Goal: Task Accomplishment & Management: Complete application form

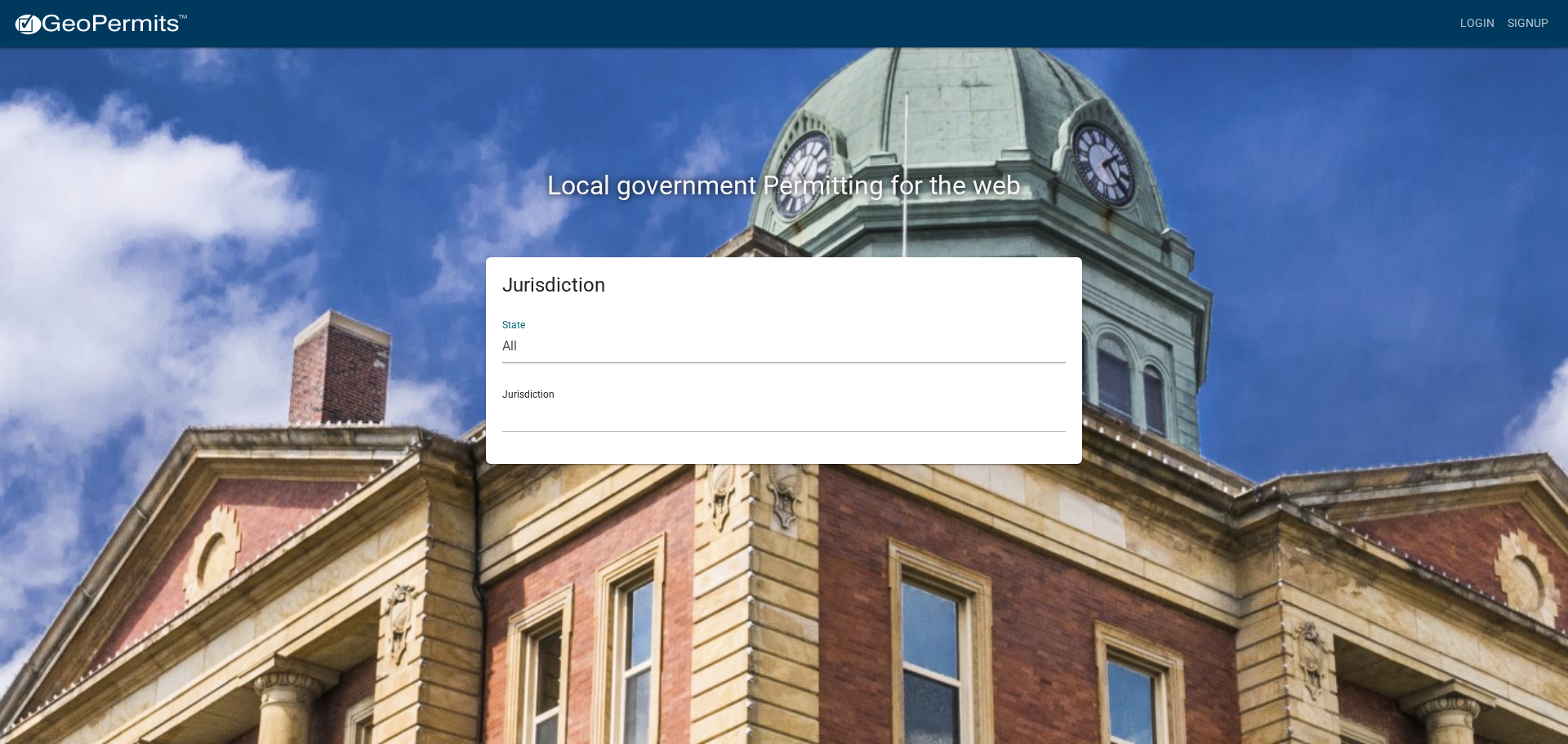
click at [505, 347] on select "All [US_STATE] [US_STATE] [US_STATE] [US_STATE] [US_STATE] [US_STATE] [US_STATE…" at bounding box center [784, 347] width 564 height 33
select select "[US_STATE]"
click at [503, 330] on select "All [US_STATE] [US_STATE] [US_STATE] [US_STATE] [US_STATE] [US_STATE] [US_STATE…" at bounding box center [784, 347] width 564 height 33
click at [533, 393] on div "Jurisdiction City of [GEOGRAPHIC_DATA], [US_STATE] City of [GEOGRAPHIC_DATA], […" at bounding box center [784, 405] width 564 height 57
click at [529, 432] on select "City of [GEOGRAPHIC_DATA], [US_STATE] City of [GEOGRAPHIC_DATA], [US_STATE] Cit…" at bounding box center [784, 416] width 564 height 33
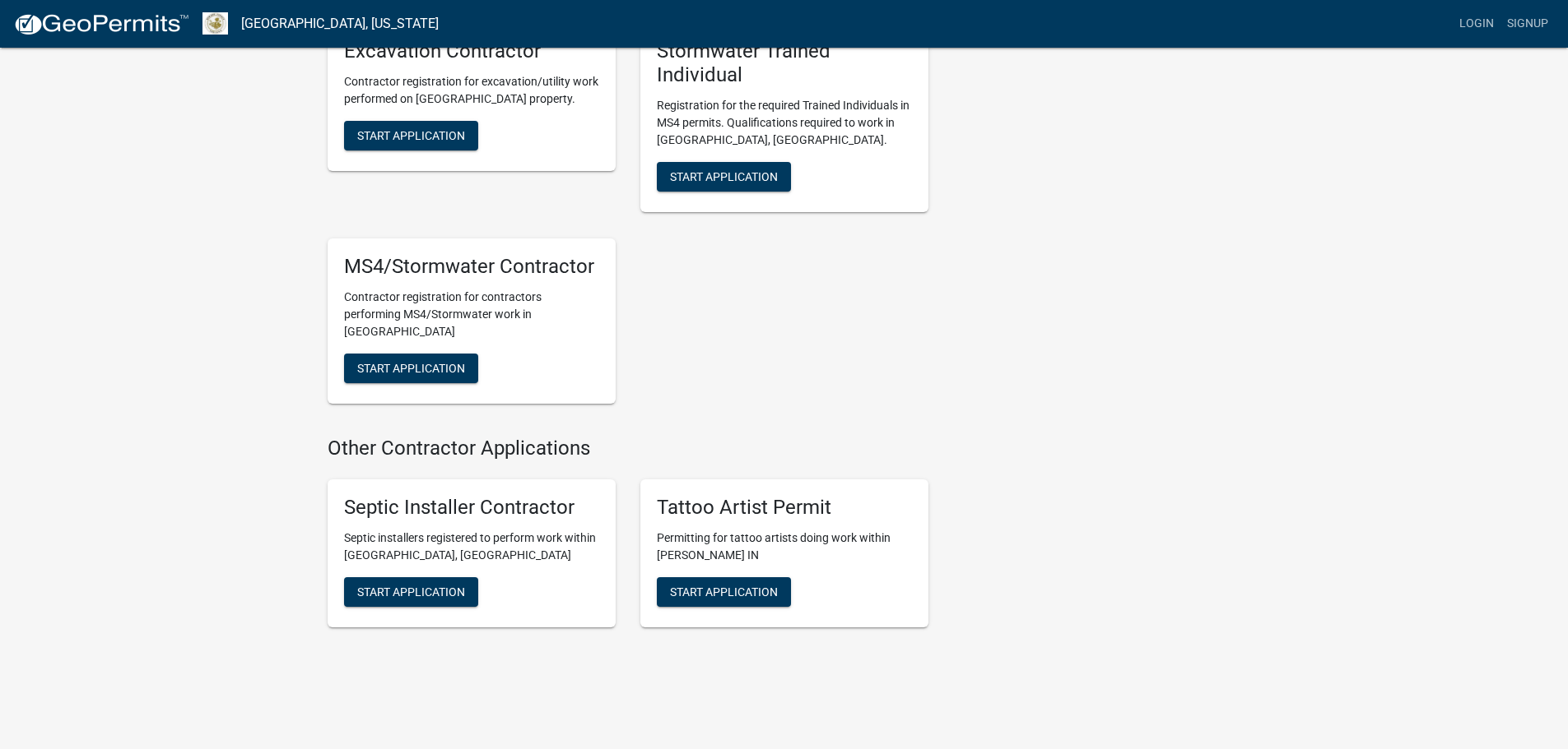
scroll to position [1770, 0]
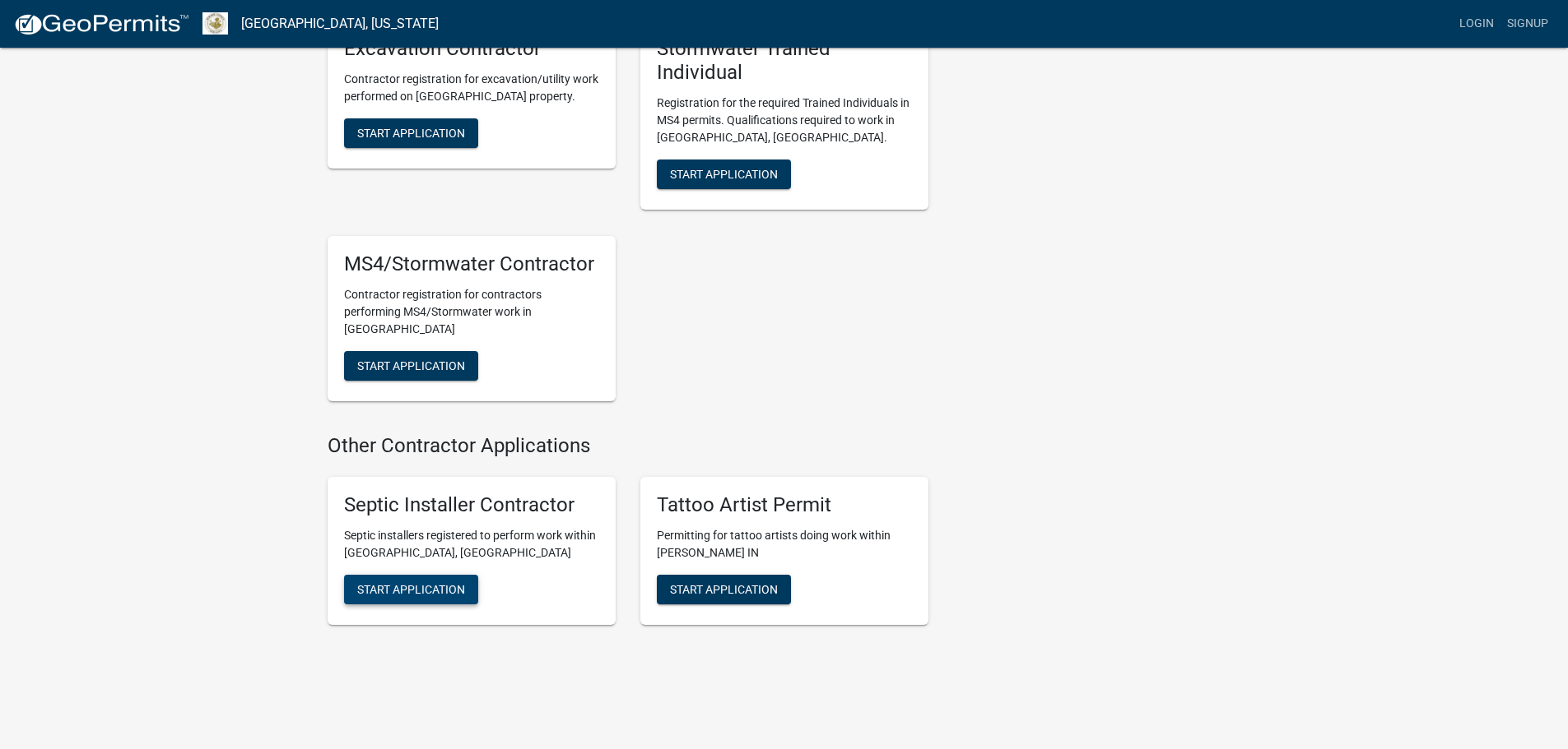
click at [411, 583] on span "Start Application" at bounding box center [411, 589] width 108 height 13
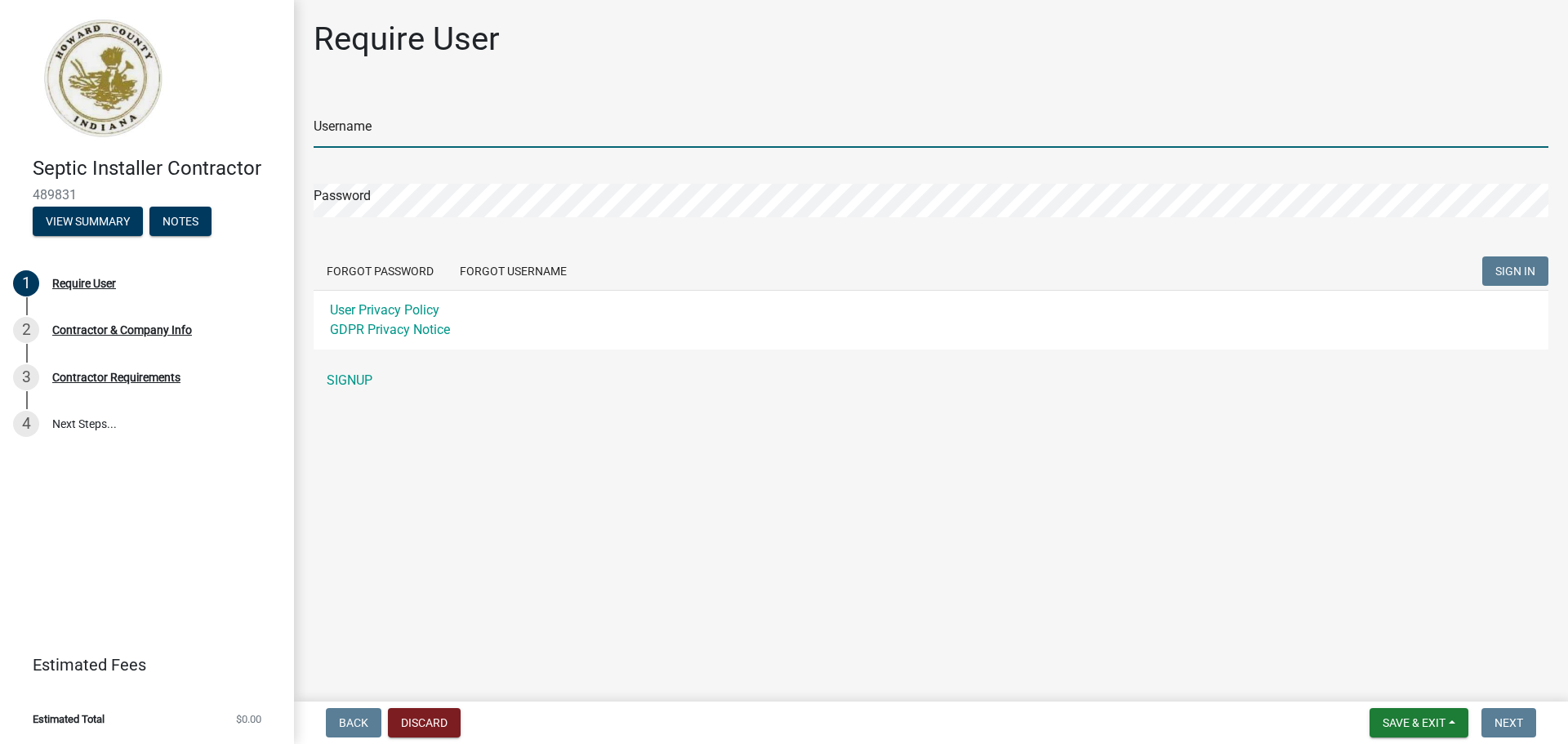
type input "[EMAIL_ADDRESS][DOMAIN_NAME]"
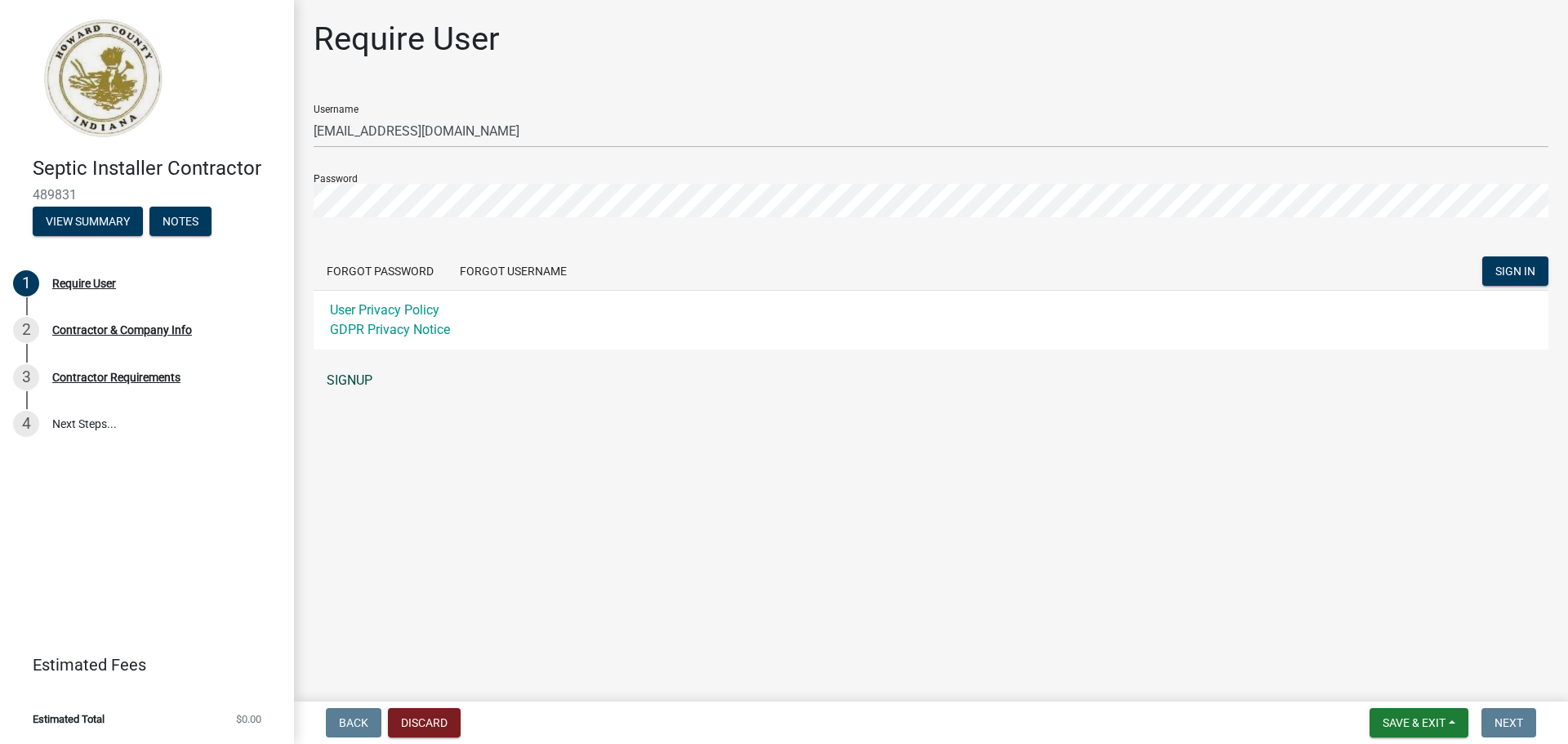
click at [358, 378] on link "SIGNUP" at bounding box center [932, 381] width 1235 height 33
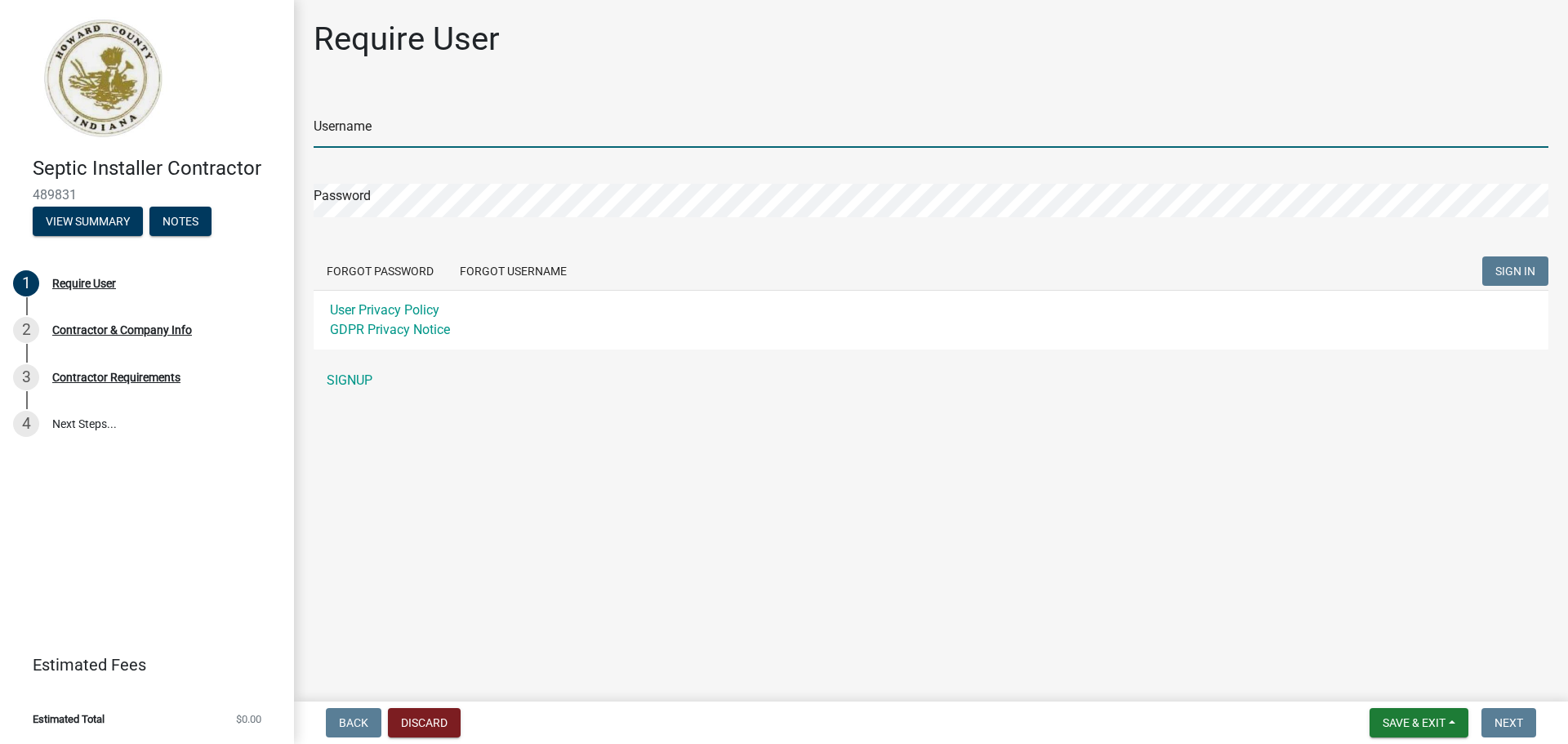
type input "[EMAIL_ADDRESS][DOMAIN_NAME]"
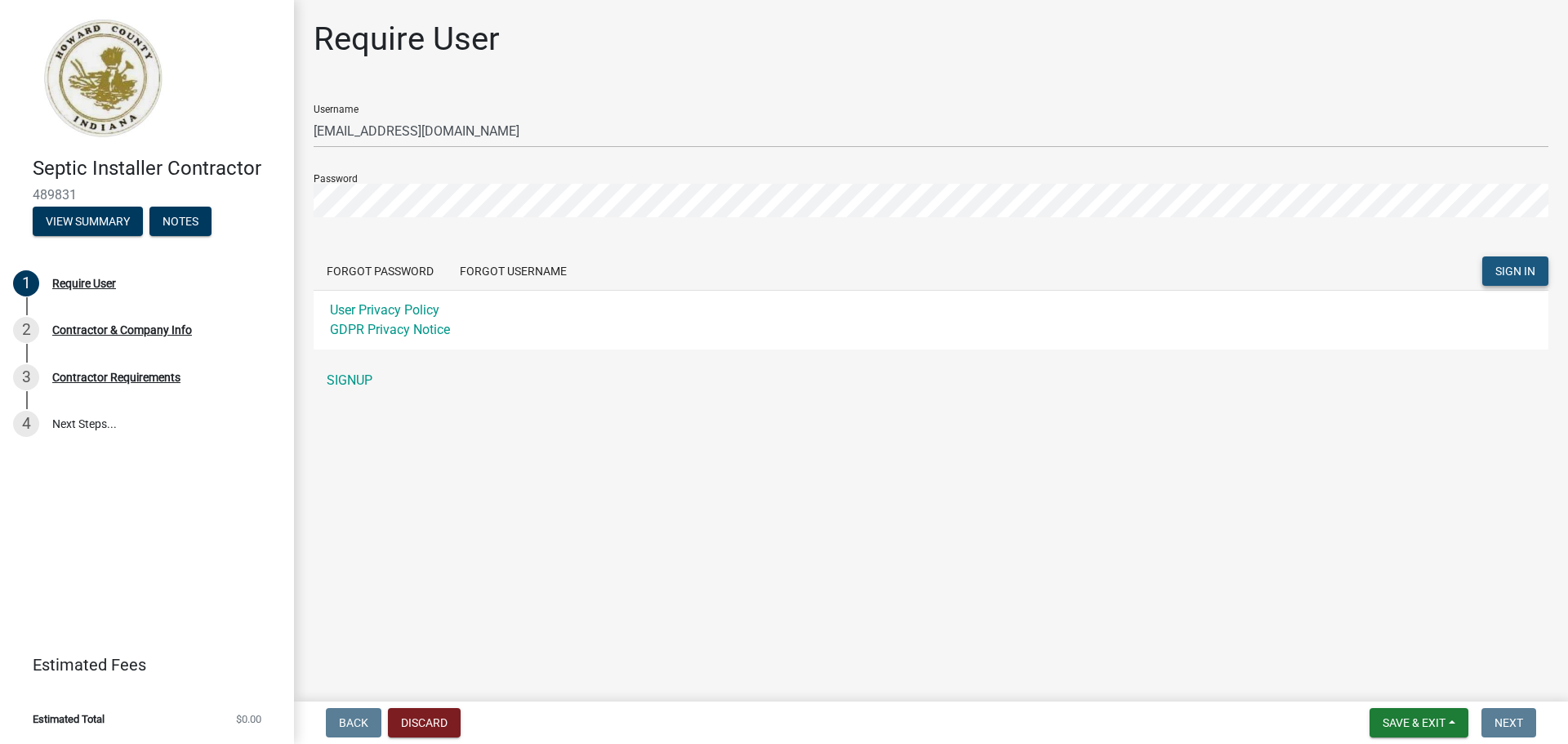
click at [1509, 269] on span "SIGN IN" at bounding box center [1515, 270] width 40 height 13
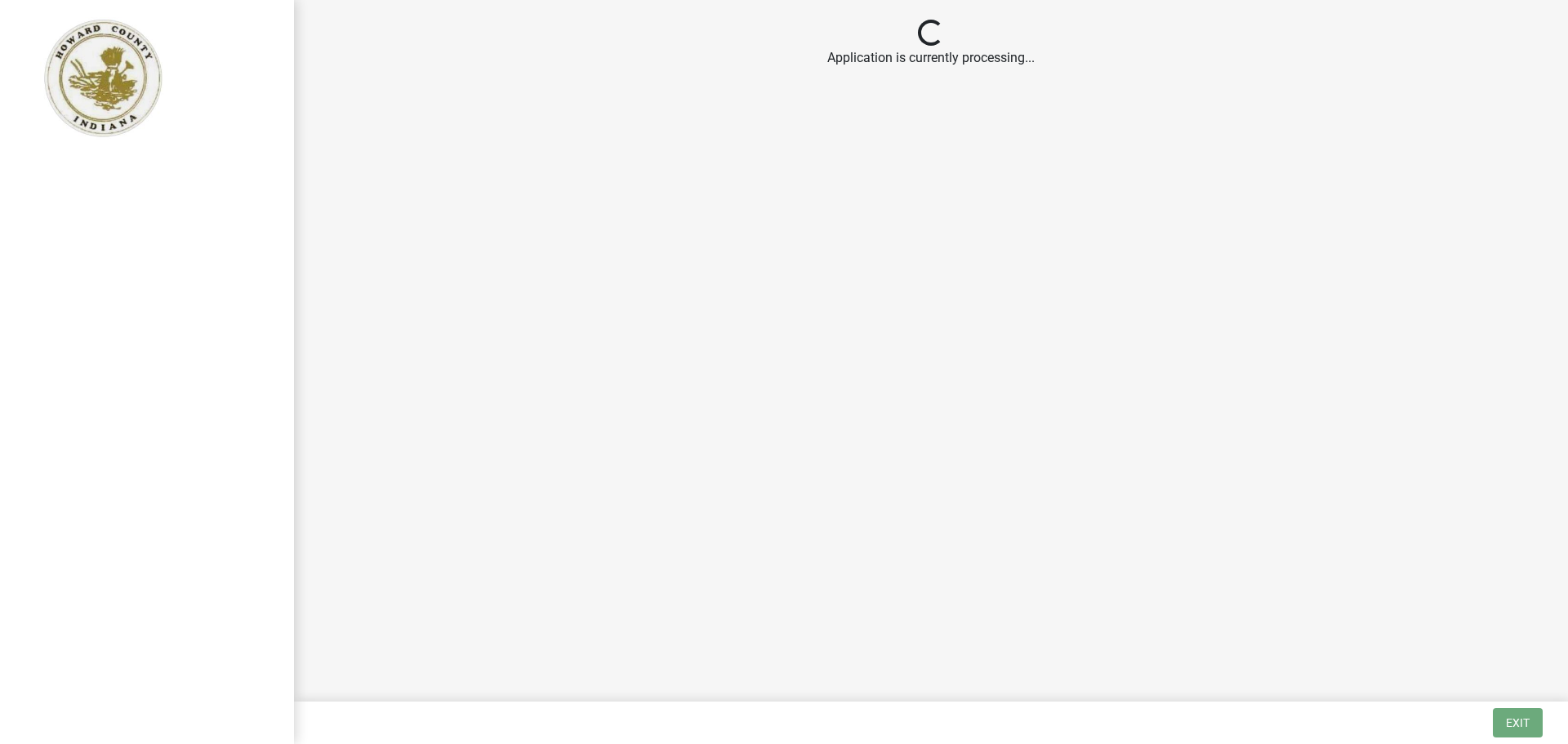
select select "IN"
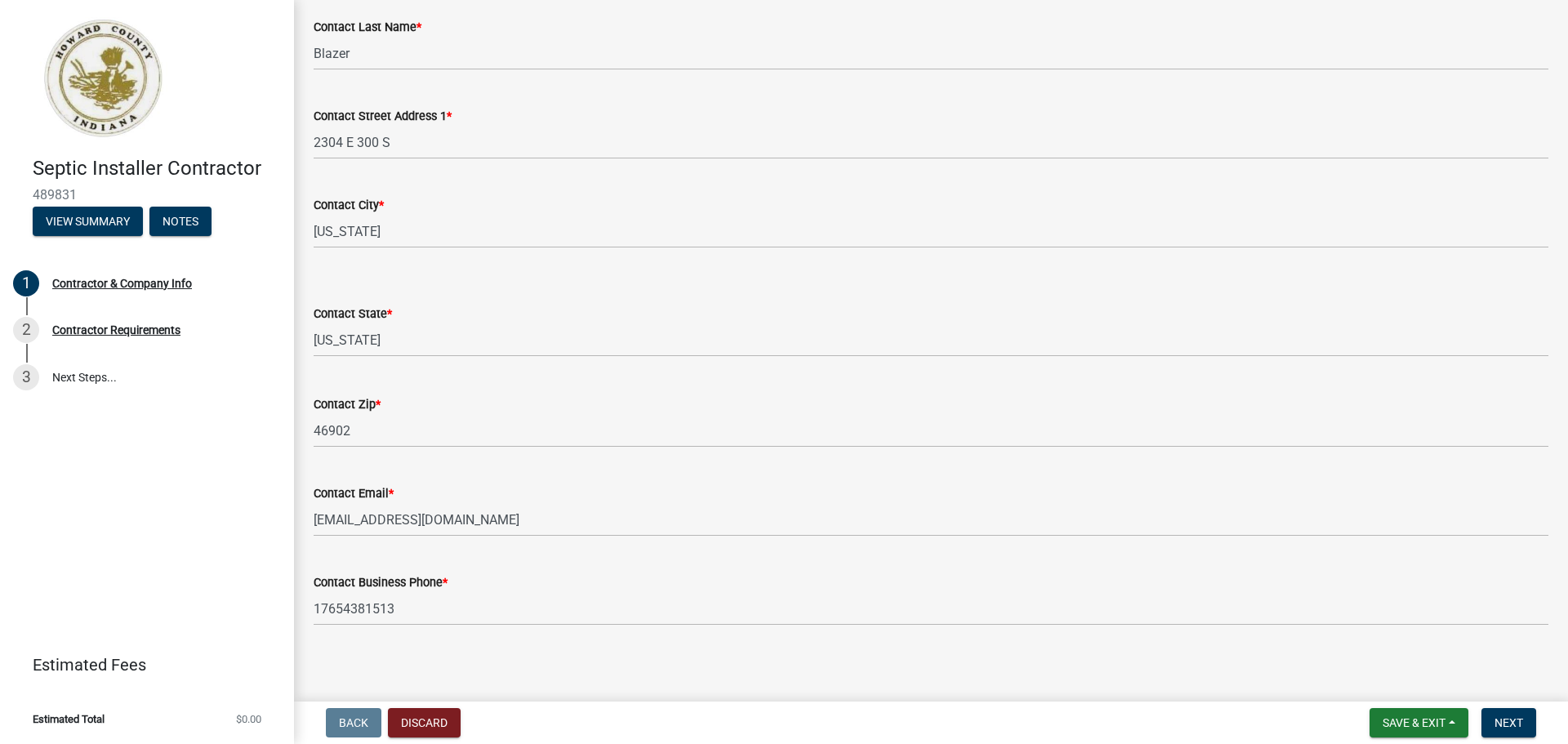
scroll to position [282, 0]
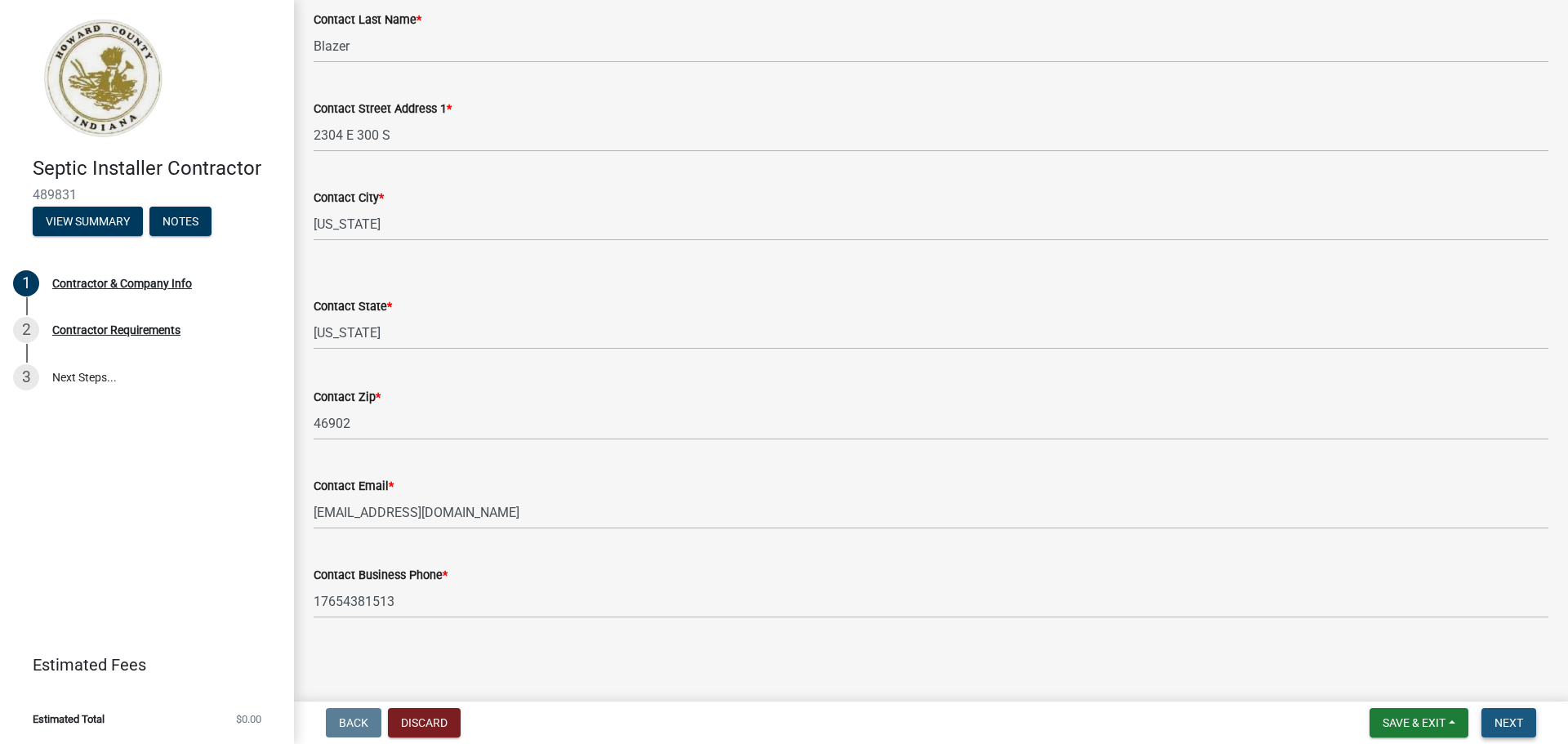
click at [1516, 724] on span "Next" at bounding box center [1508, 723] width 28 height 13
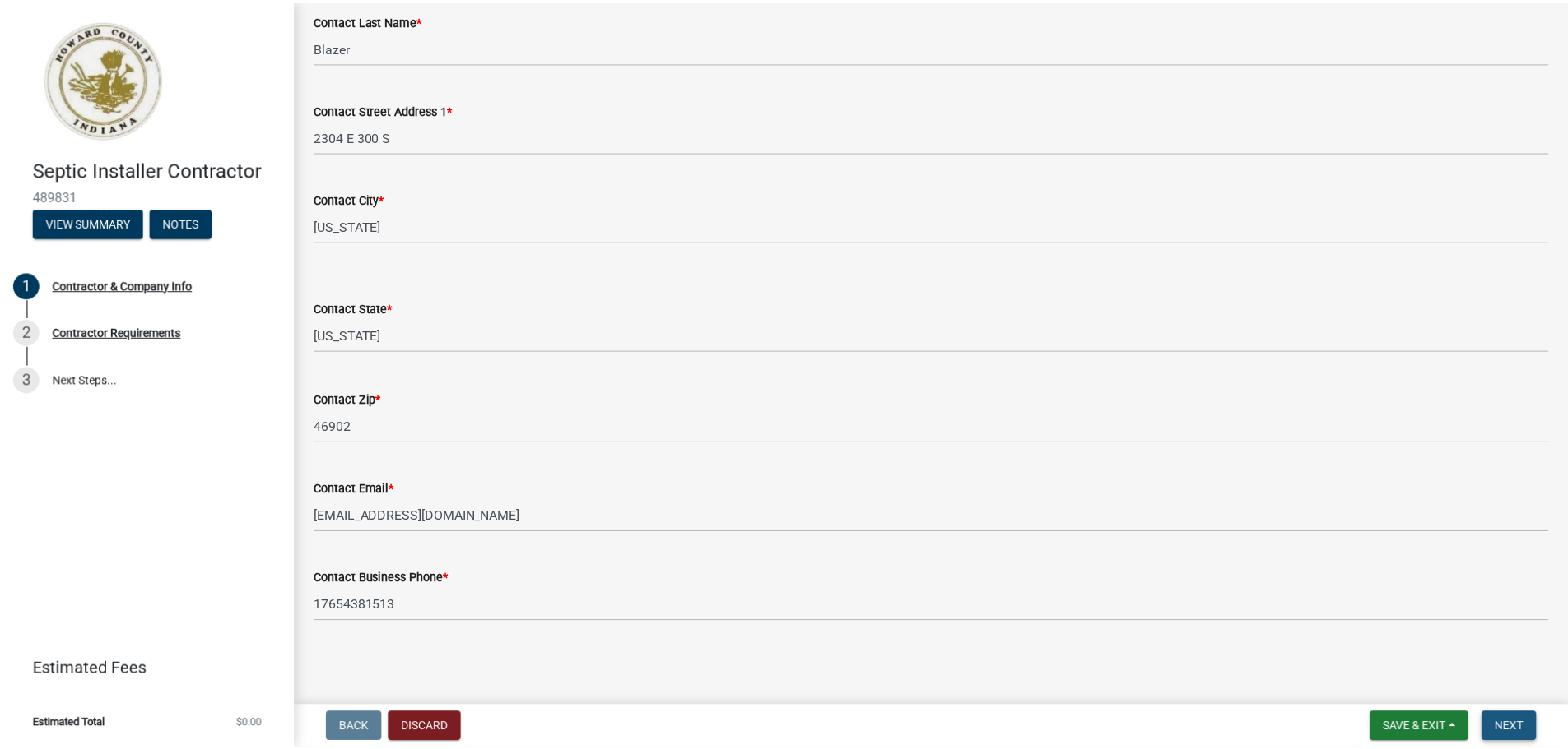
scroll to position [0, 0]
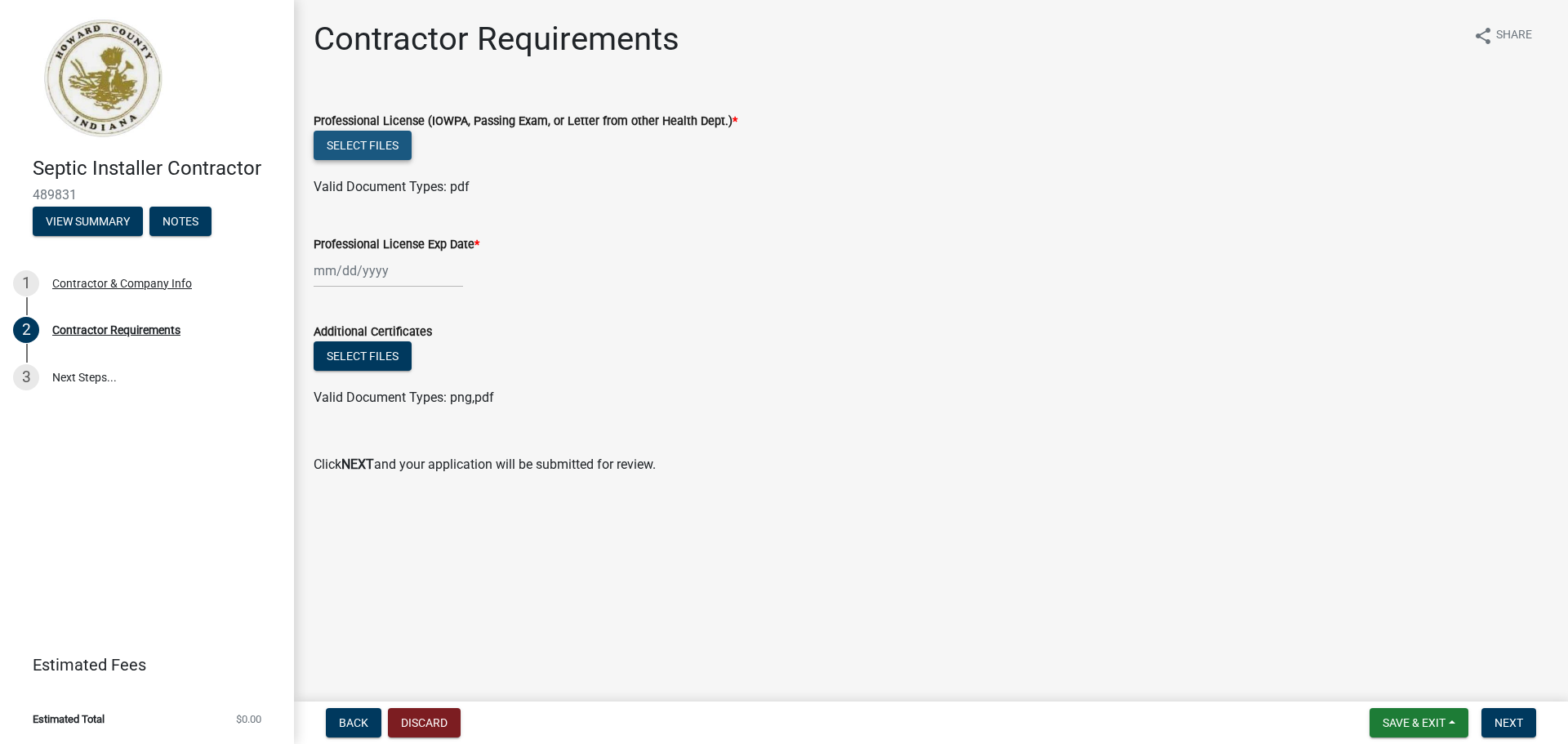
click at [365, 146] on button "Select files" at bounding box center [363, 145] width 98 height 29
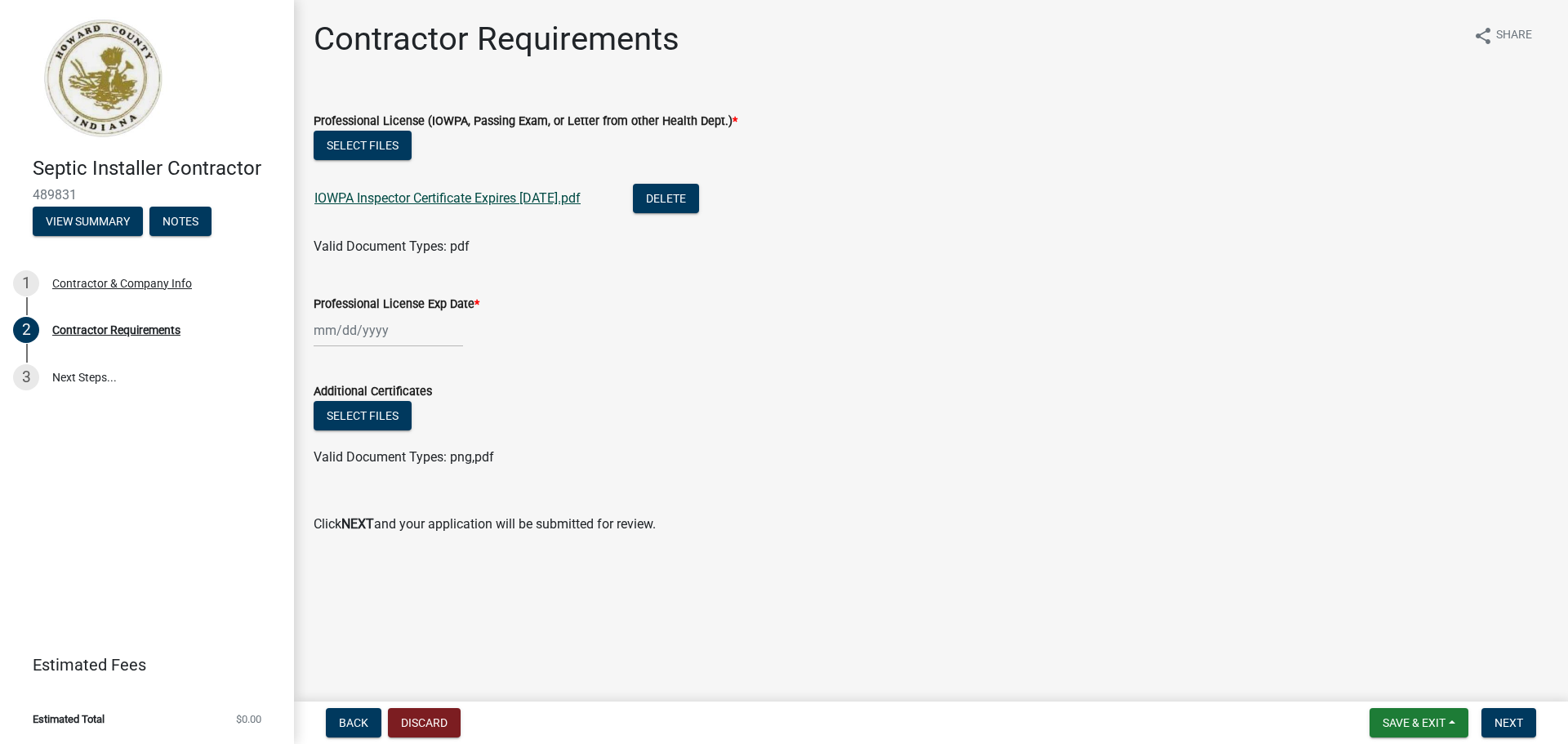
click at [475, 195] on link "IOWPA Inspector Certificate Expires 9-15-26.pdf" at bounding box center [448, 198] width 266 height 15
click at [320, 334] on div at bounding box center [389, 330] width 149 height 33
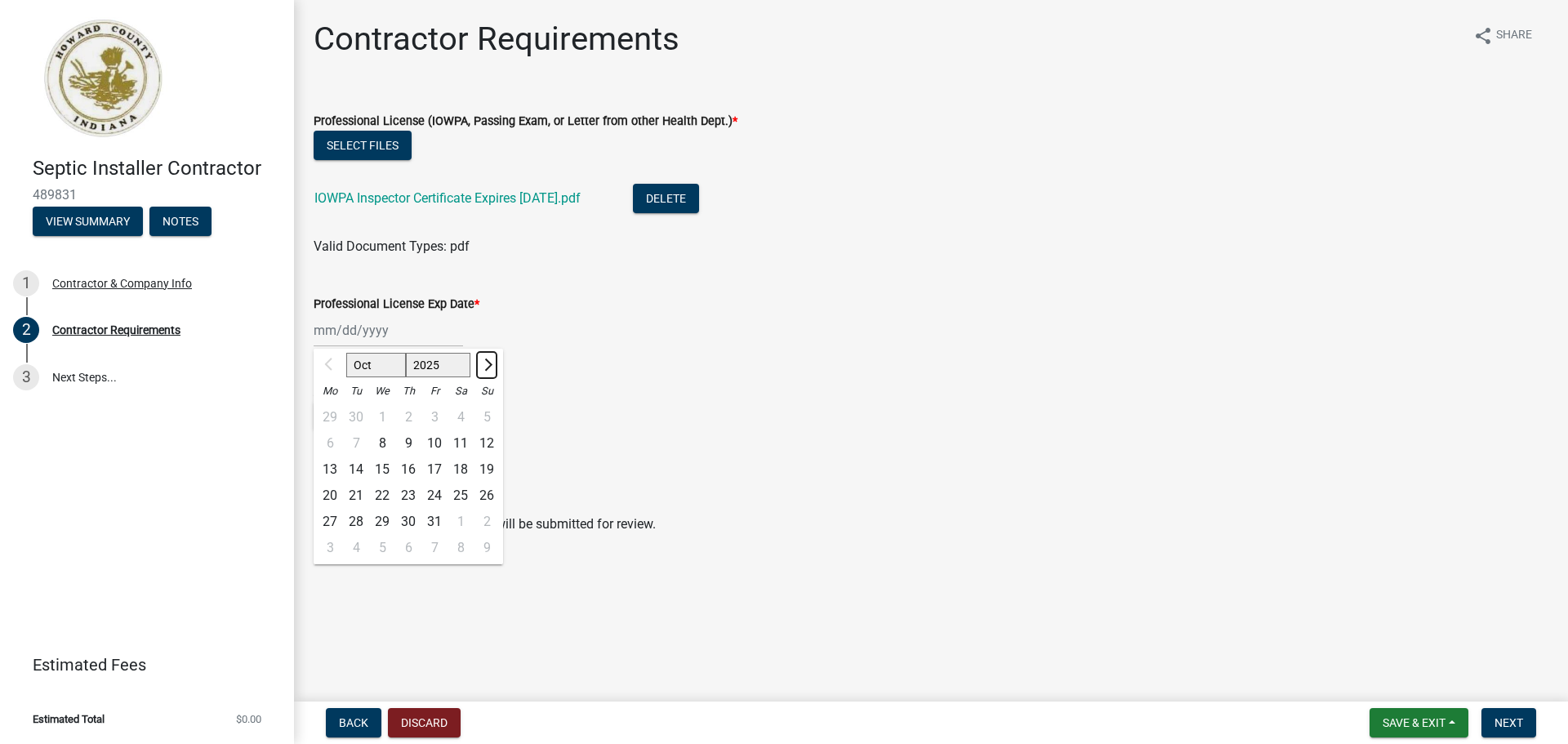
click at [487, 362] on span "Next month" at bounding box center [486, 365] width 12 height 12
select select "1"
select select "2026"
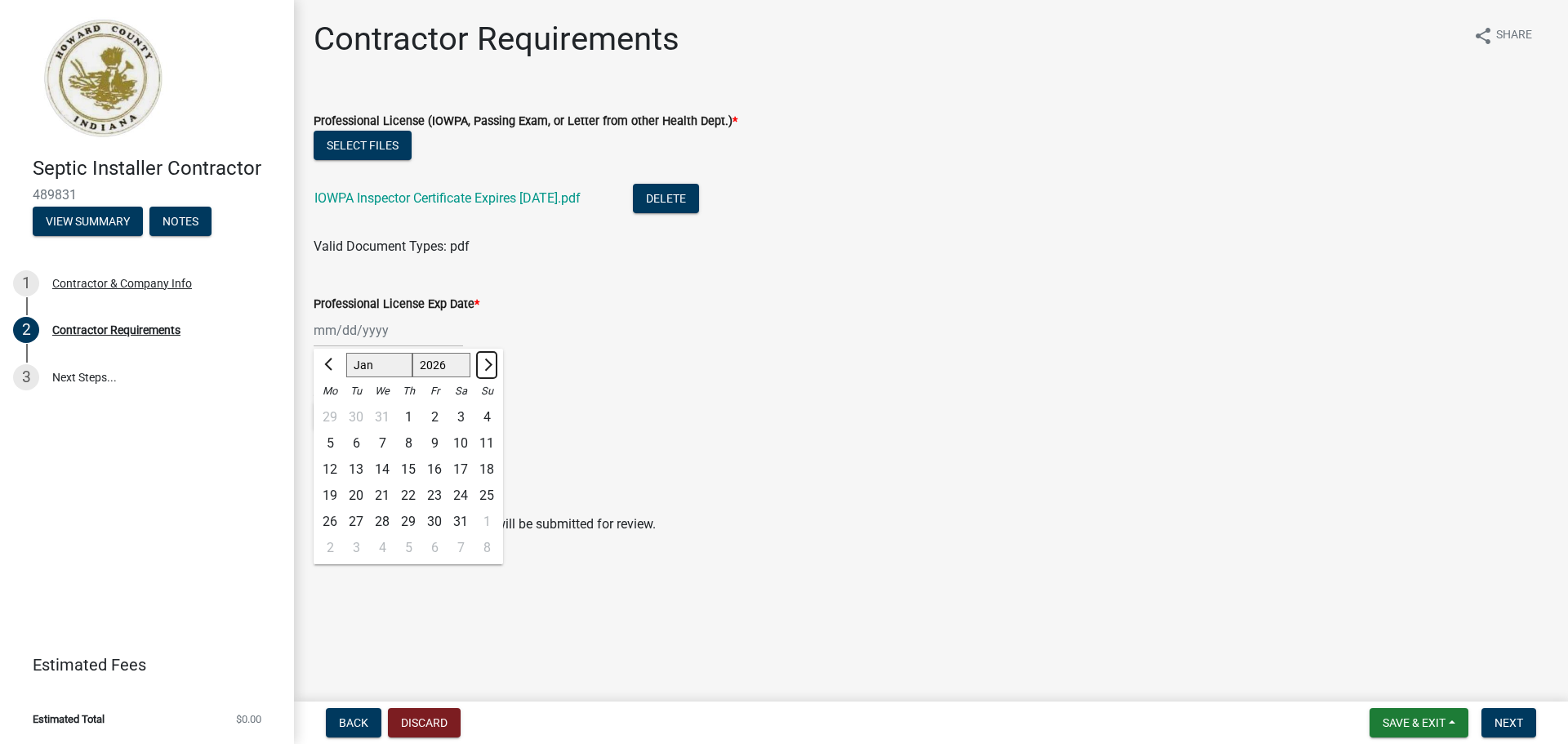
click at [487, 362] on span "Next month" at bounding box center [486, 365] width 12 height 12
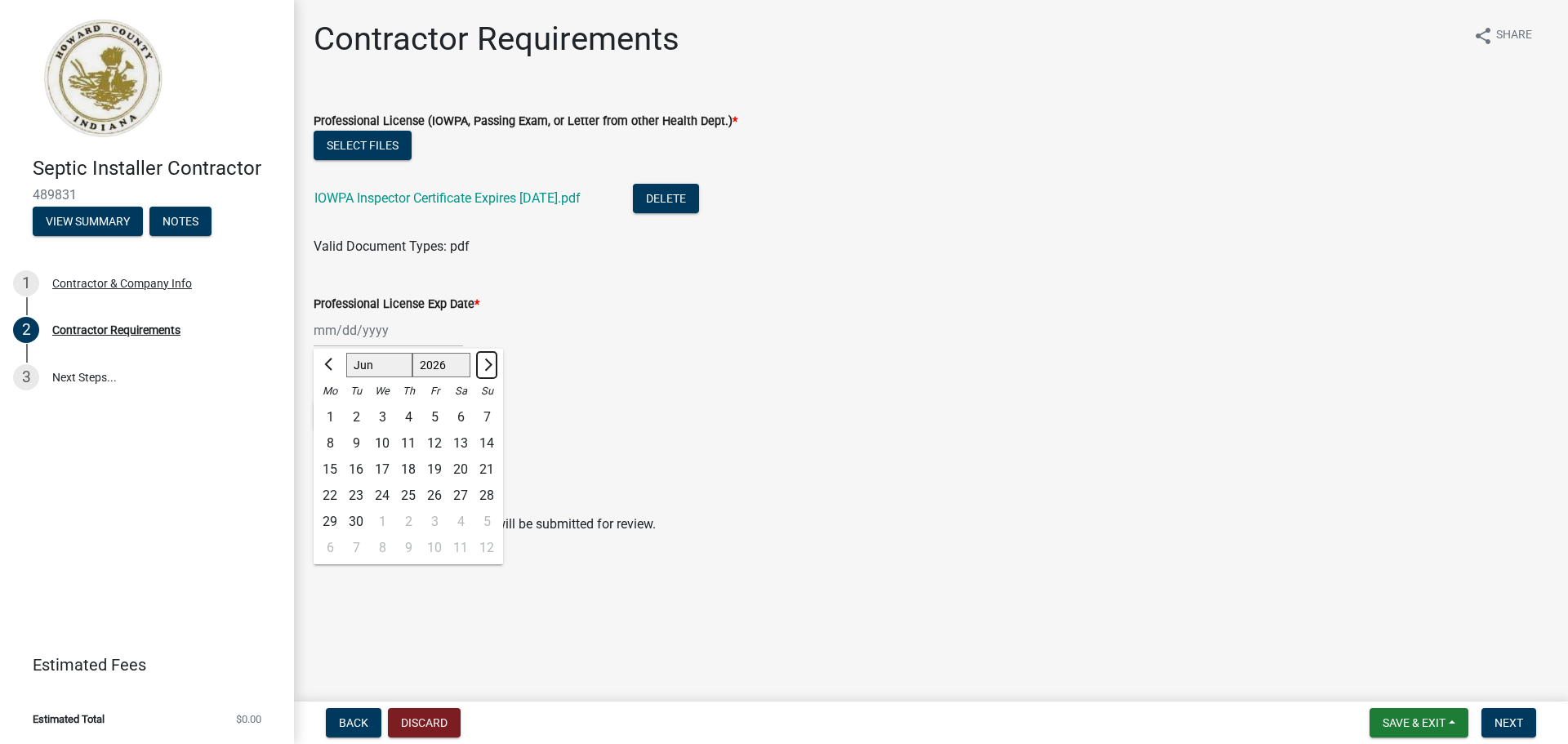
click at [487, 362] on span "Next month" at bounding box center [486, 365] width 12 height 12
select select "9"
click at [361, 467] on div "15" at bounding box center [356, 469] width 26 height 26
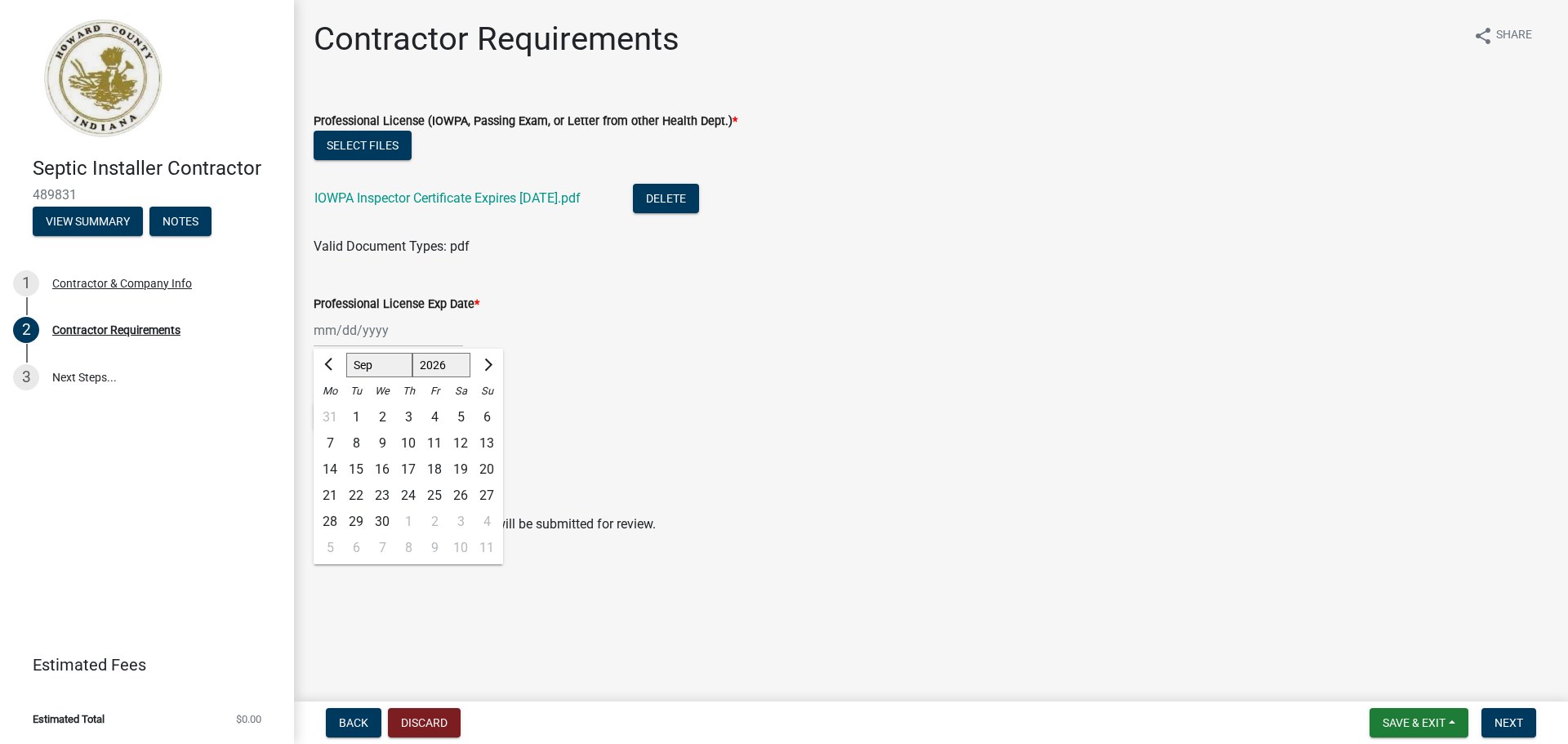
type input "09/15/2026"
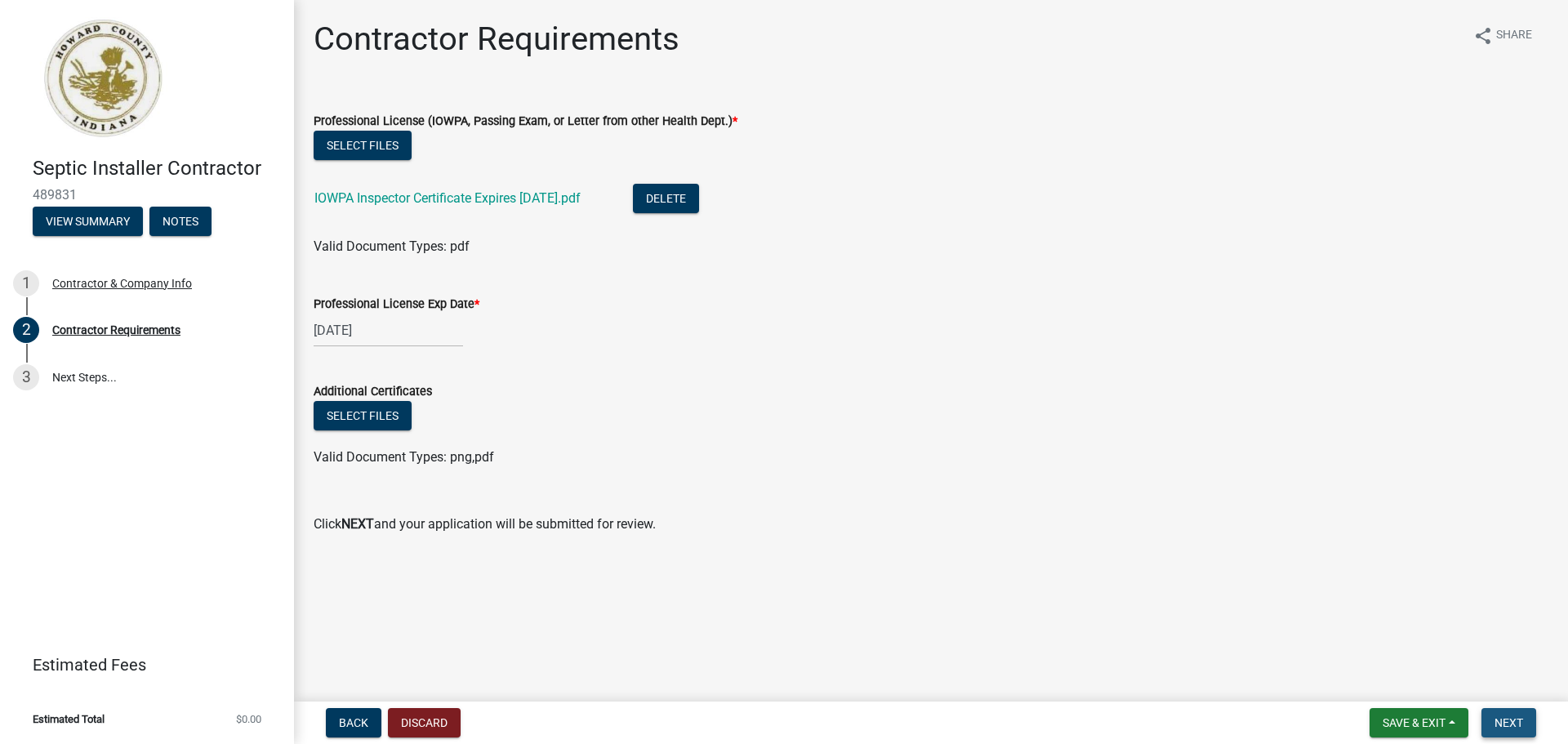
click at [1509, 718] on span "Next" at bounding box center [1508, 723] width 28 height 13
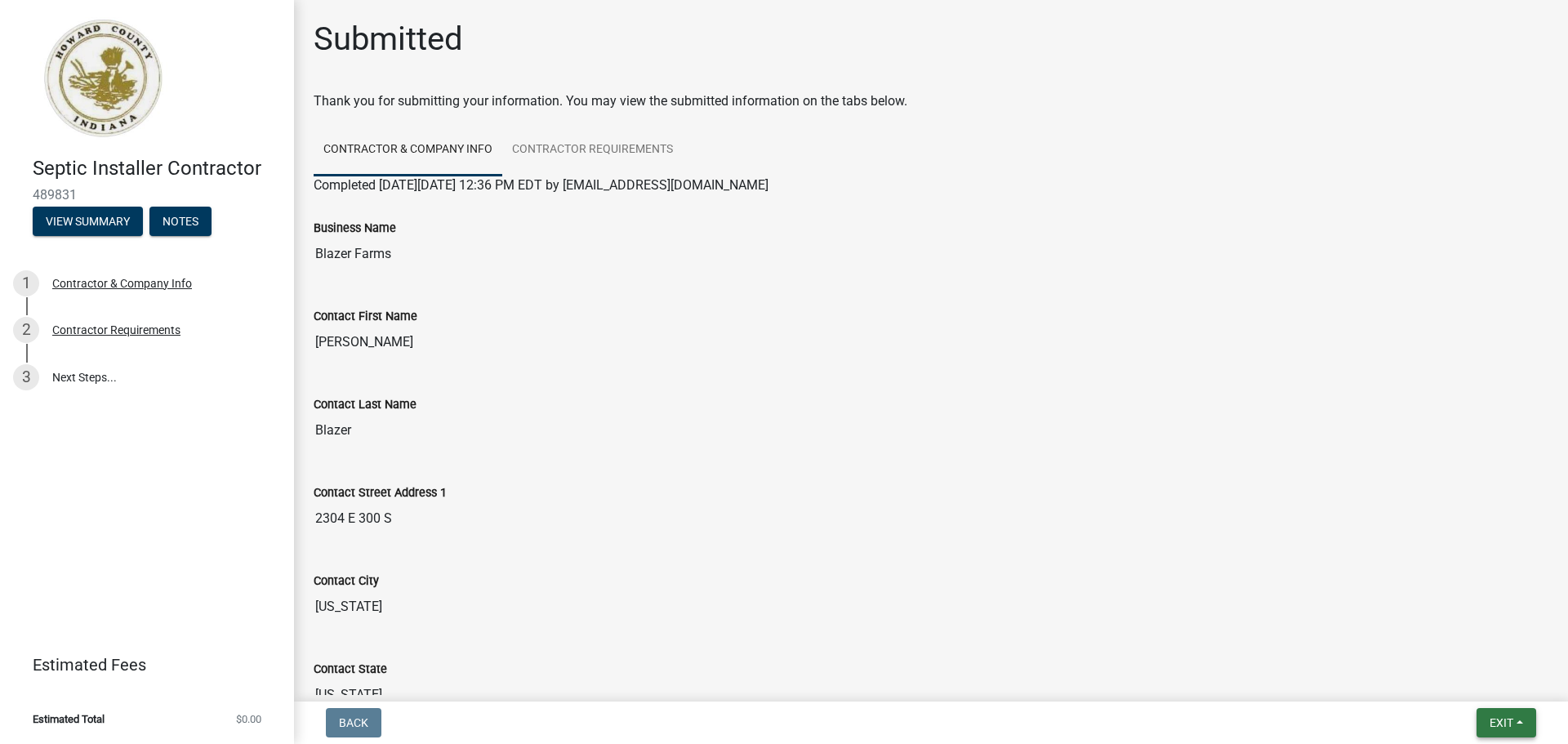
click at [1499, 715] on button "Exit" at bounding box center [1506, 723] width 60 height 29
click at [1457, 679] on button "Save & Exit" at bounding box center [1471, 680] width 130 height 39
